Goal: Find specific page/section: Find specific page/section

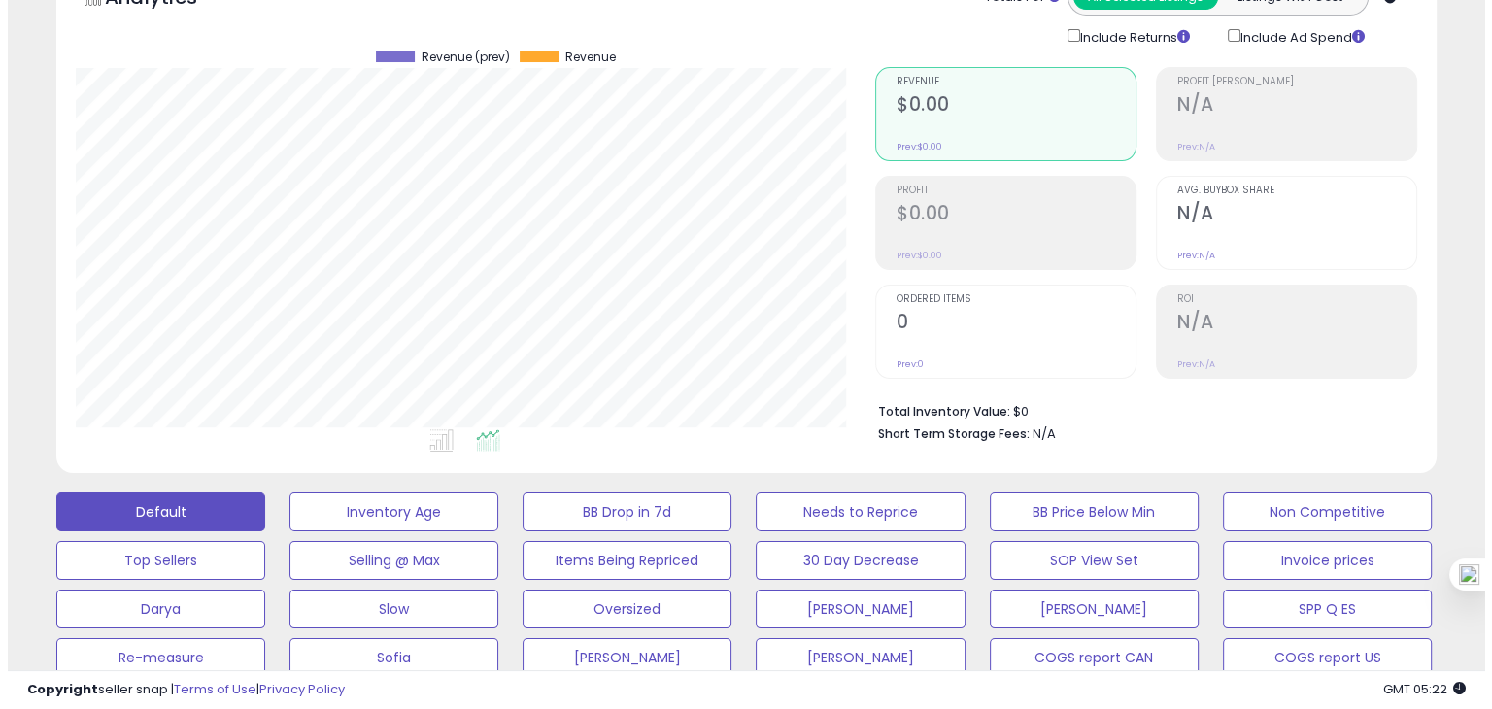
scroll to position [128, 0]
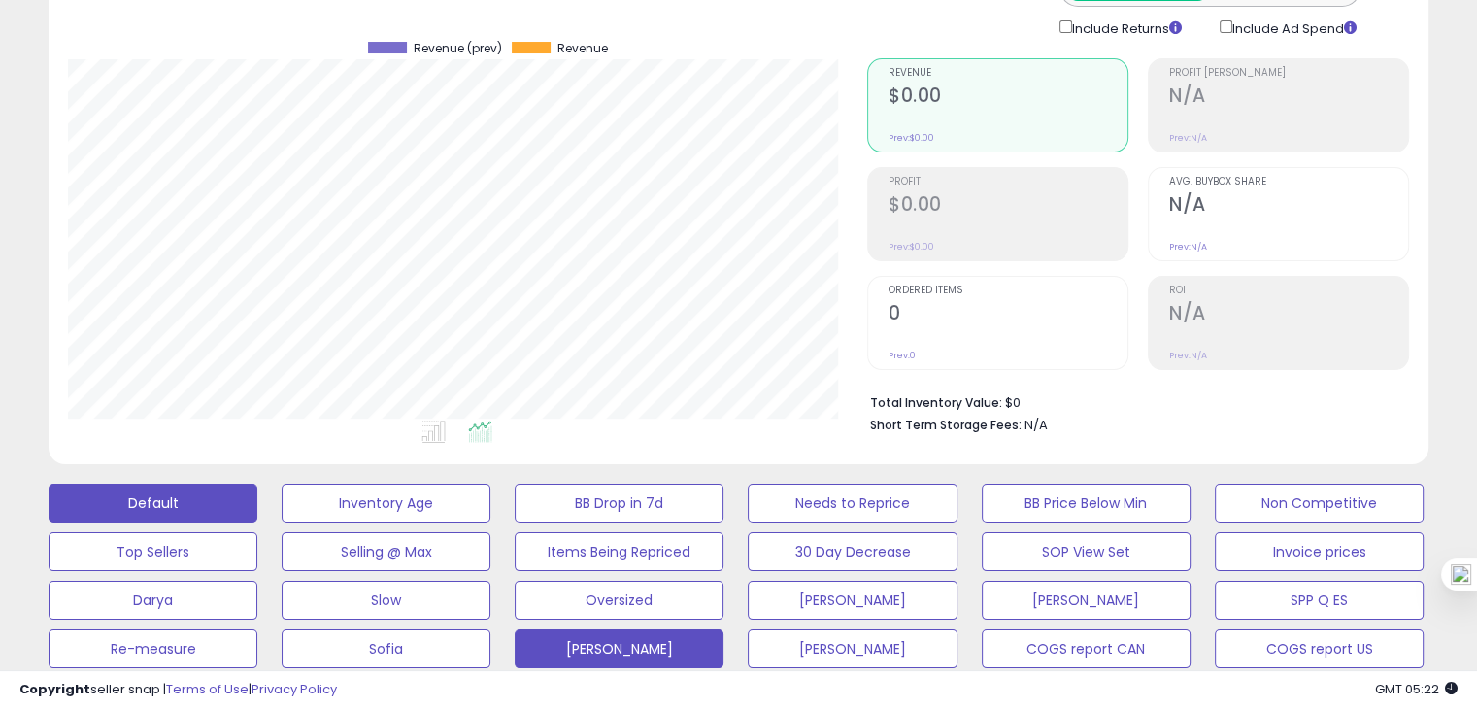
click at [608, 646] on button "[PERSON_NAME]" at bounding box center [619, 648] width 209 height 39
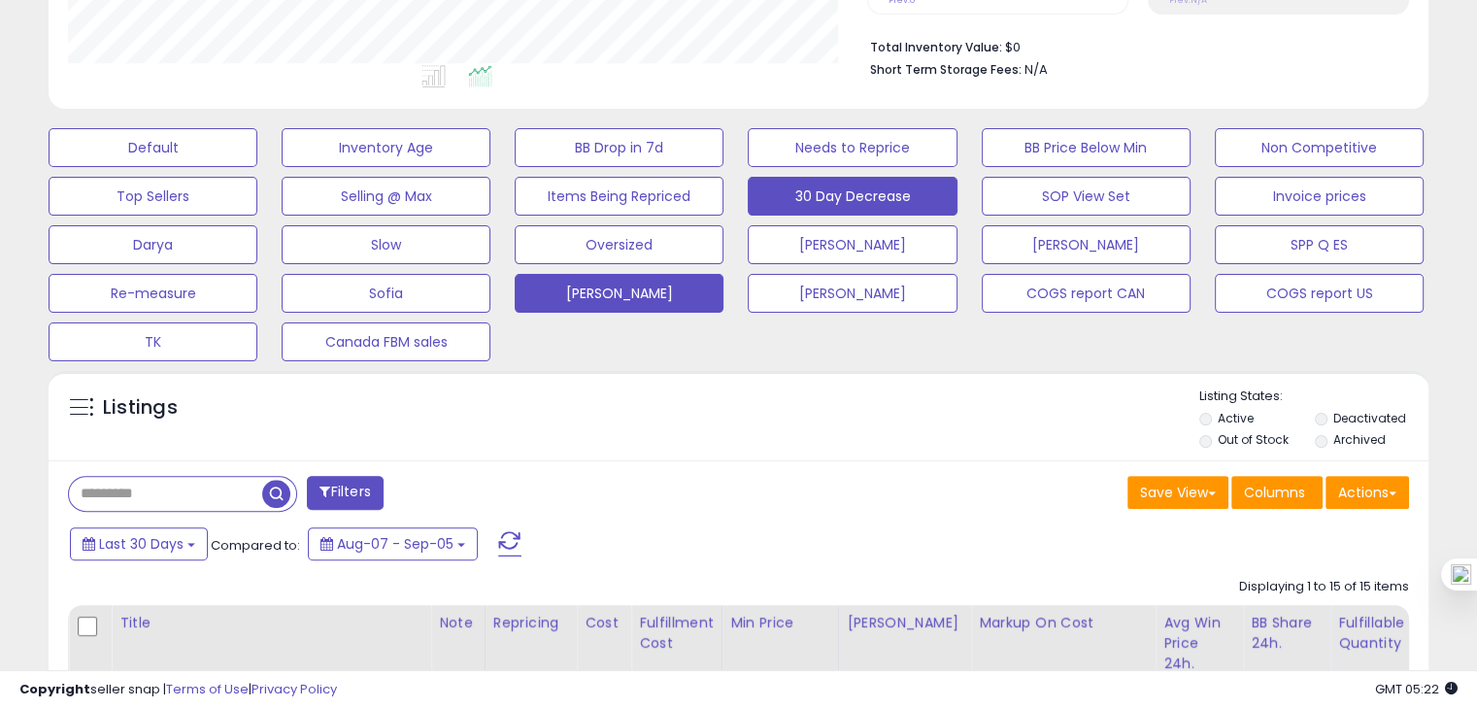
scroll to position [0, 0]
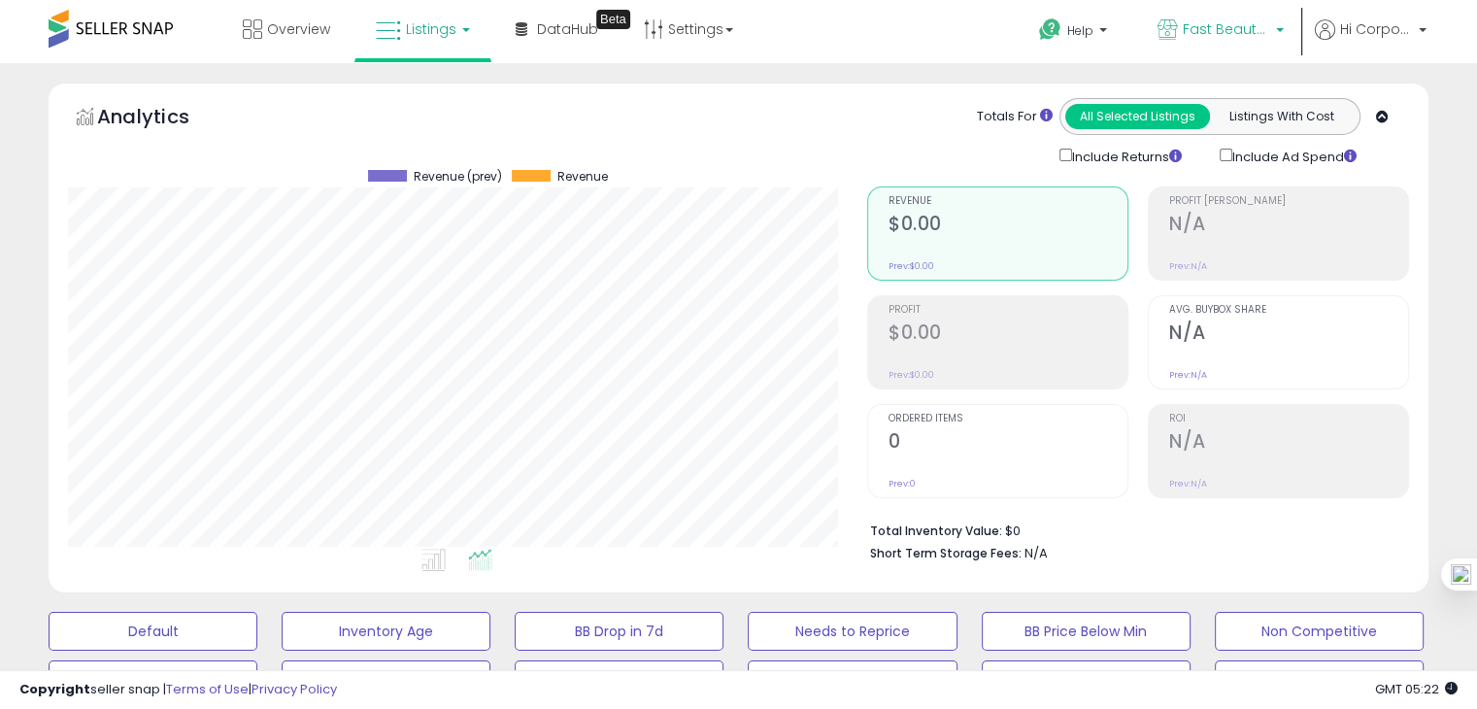
click at [1191, 32] on span "Fast Beauty ([GEOGRAPHIC_DATA])" at bounding box center [1226, 28] width 87 height 19
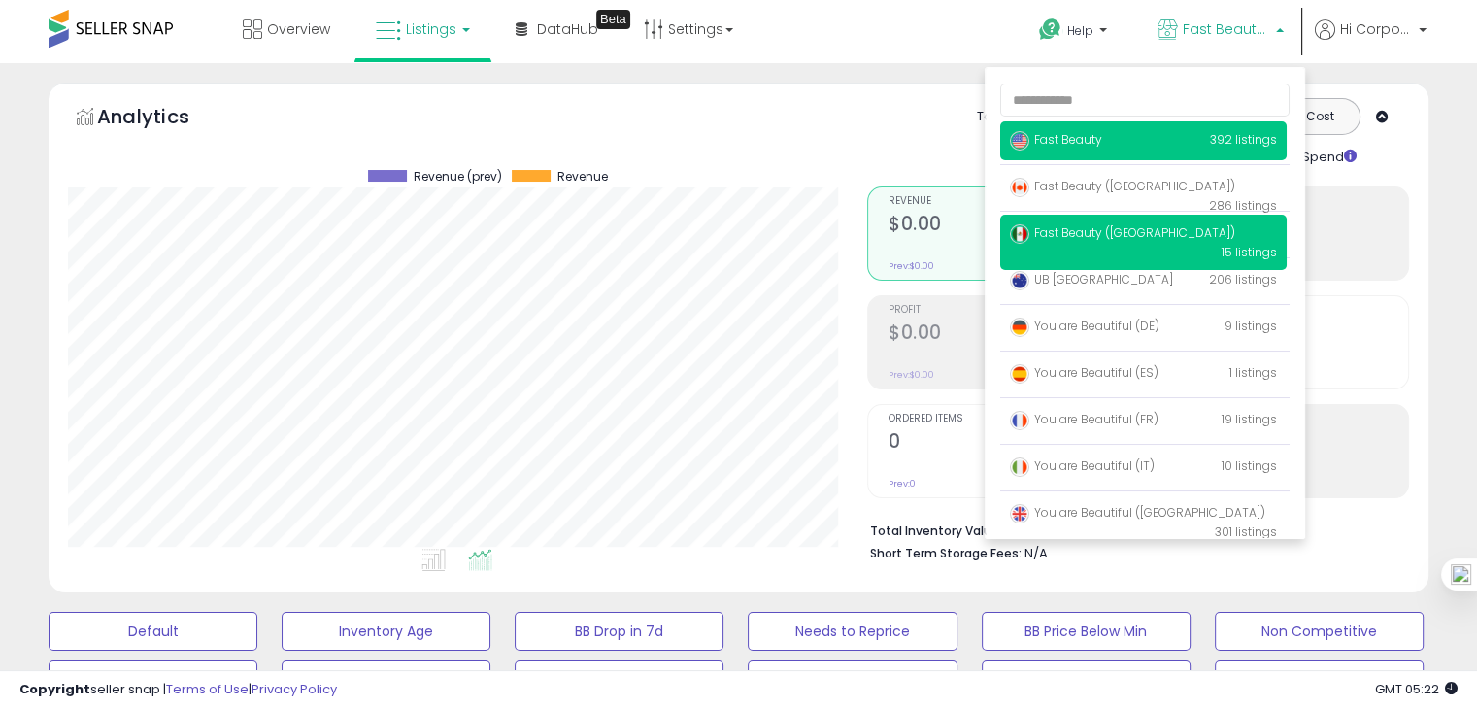
click at [1062, 141] on span "Fast Beauty" at bounding box center [1056, 139] width 92 height 17
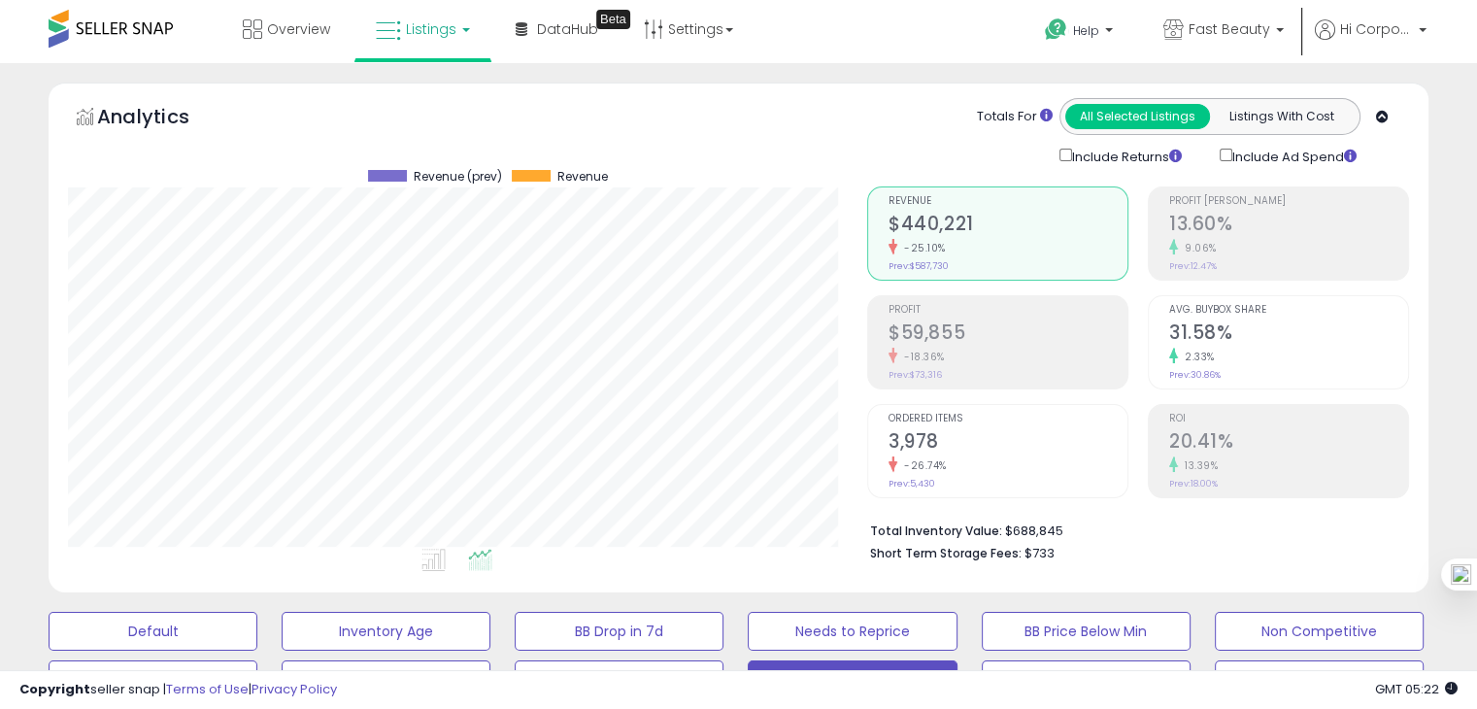
scroll to position [397, 798]
